Goal: Entertainment & Leisure: Consume media (video, audio)

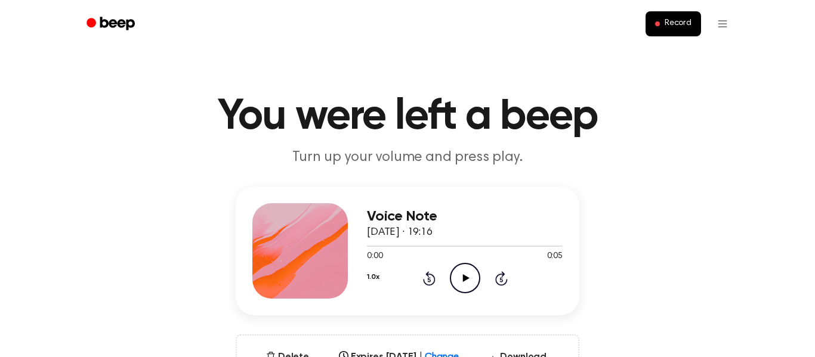
click at [467, 283] on icon "Play Audio" at bounding box center [465, 278] width 30 height 30
click at [459, 276] on icon "Play Audio" at bounding box center [465, 278] width 30 height 30
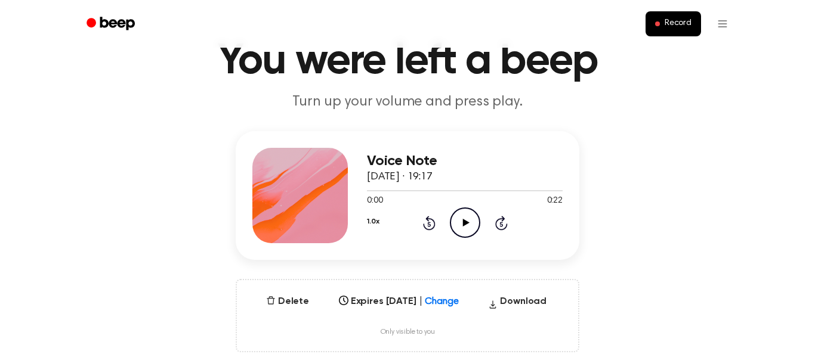
scroll to position [55, 0]
click at [462, 230] on icon "Play Audio" at bounding box center [465, 223] width 30 height 30
